Goal: Transaction & Acquisition: Purchase product/service

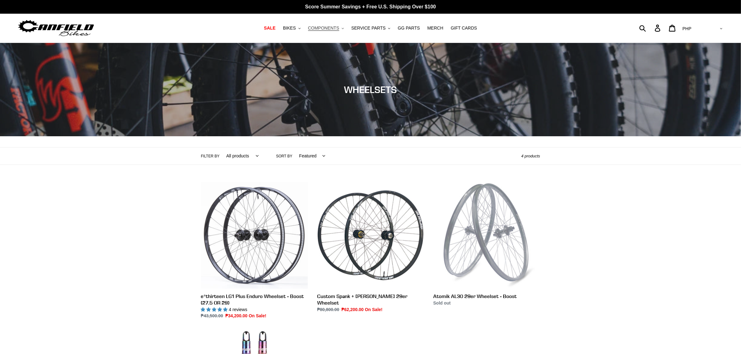
click at [330, 30] on span "COMPONENTS" at bounding box center [323, 28] width 31 height 5
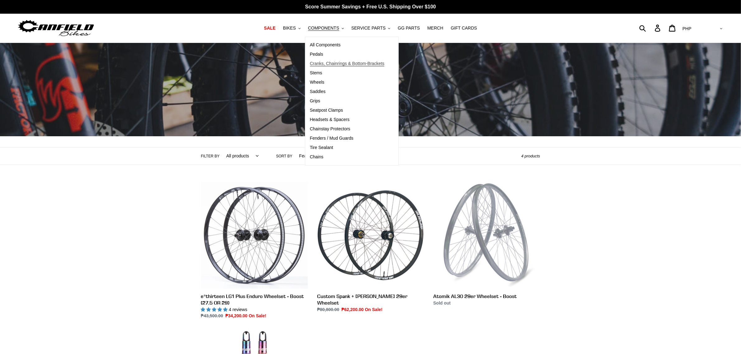
drag, startPoint x: 338, startPoint y: 59, endPoint x: 489, endPoint y: 147, distance: 174.6
click at [338, 60] on link "Cranks, Chainrings & Bottom-Brackets" at bounding box center [347, 63] width 84 height 9
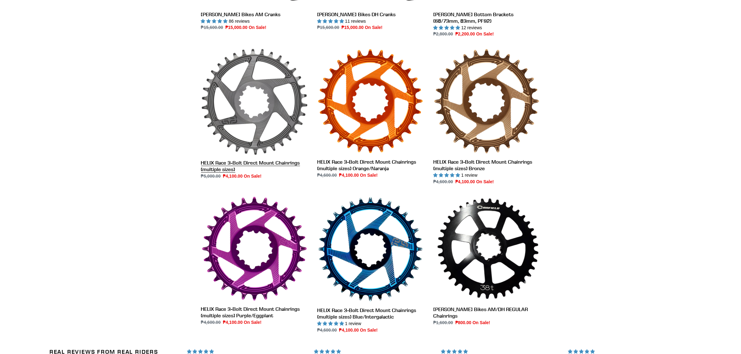
scroll to position [272, 0]
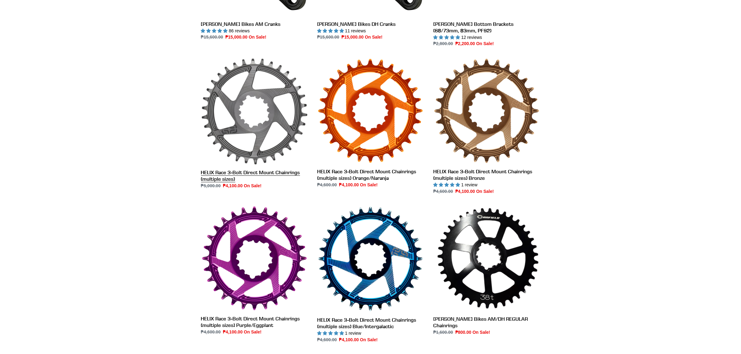
click at [261, 144] on link "HELIX Race 3-Bolt Direct Mount Chainrings (multiple sizes)" at bounding box center [254, 123] width 107 height 131
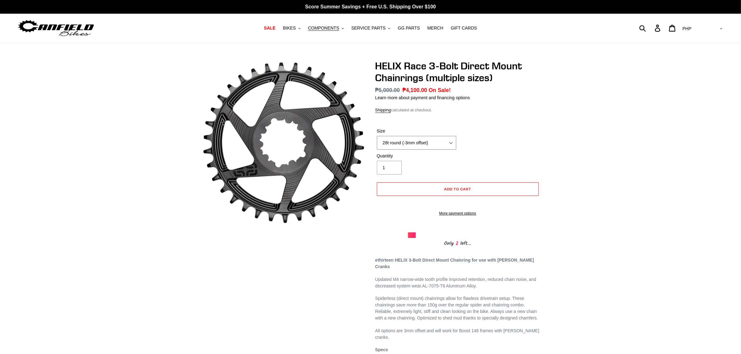
click at [433, 147] on select "28t round (-3mm offset) 30t round (-3mm offset) 32t round (-3mm offset) 34t rou…" at bounding box center [416, 143] width 79 height 14
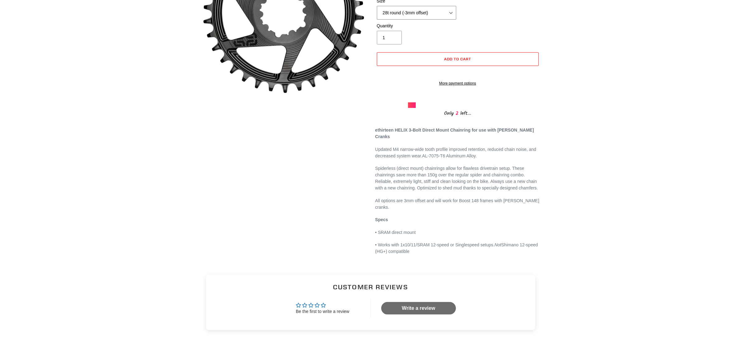
scroll to position [78, 0]
